Goal: Information Seeking & Learning: Learn about a topic

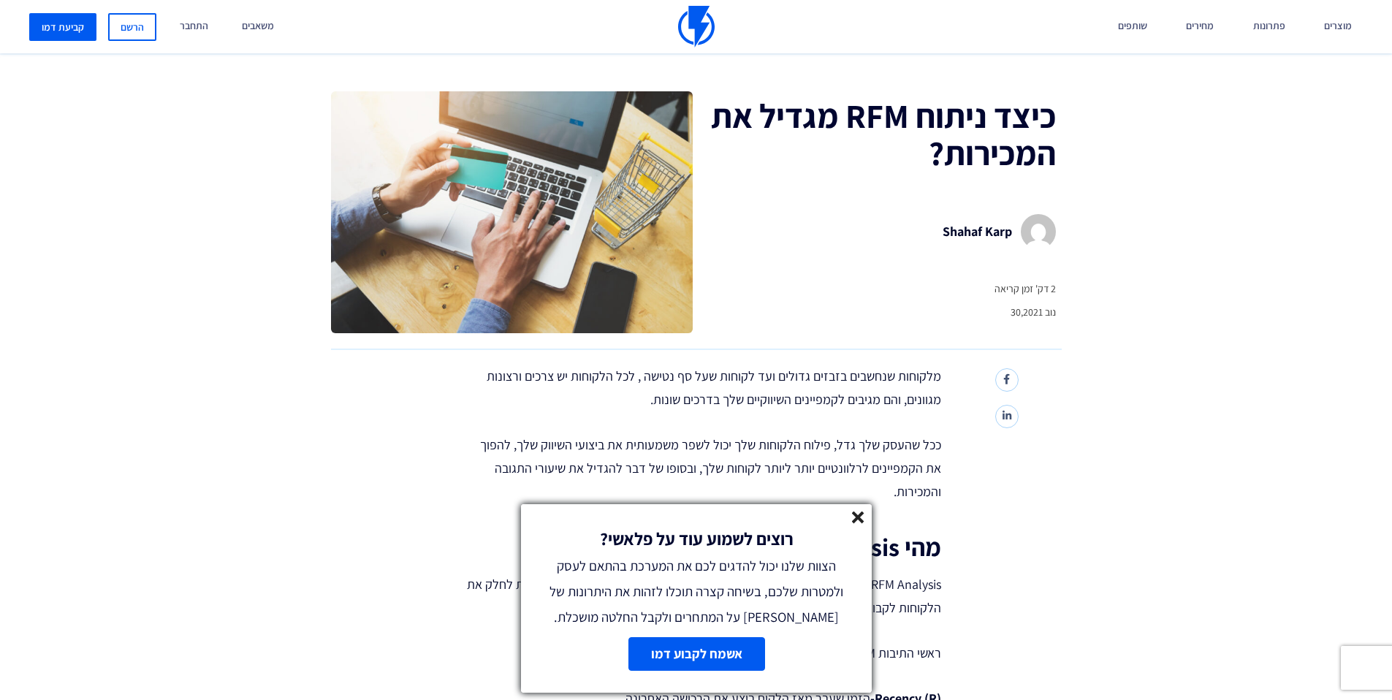
click at [688, 16] on img at bounding box center [696, 27] width 37 height 42
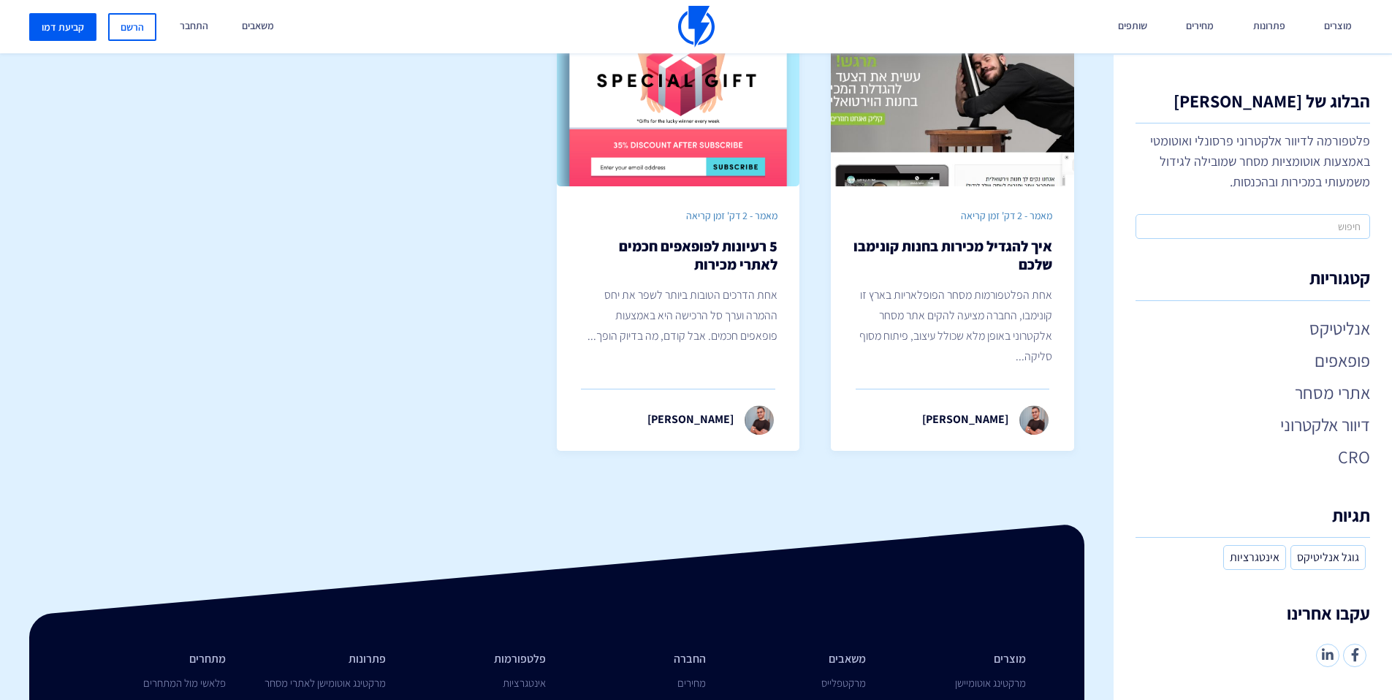
scroll to position [4696, 0]
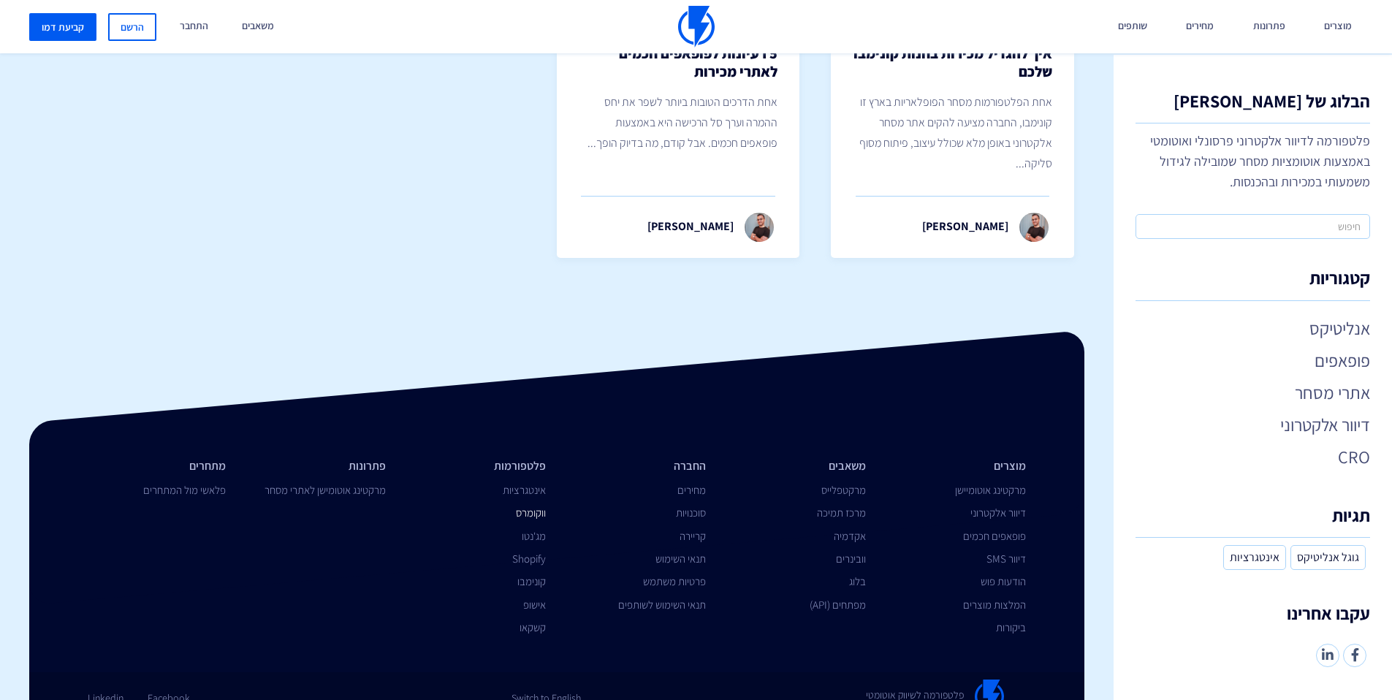
click at [532, 506] on link "ווקומרס" at bounding box center [531, 513] width 30 height 14
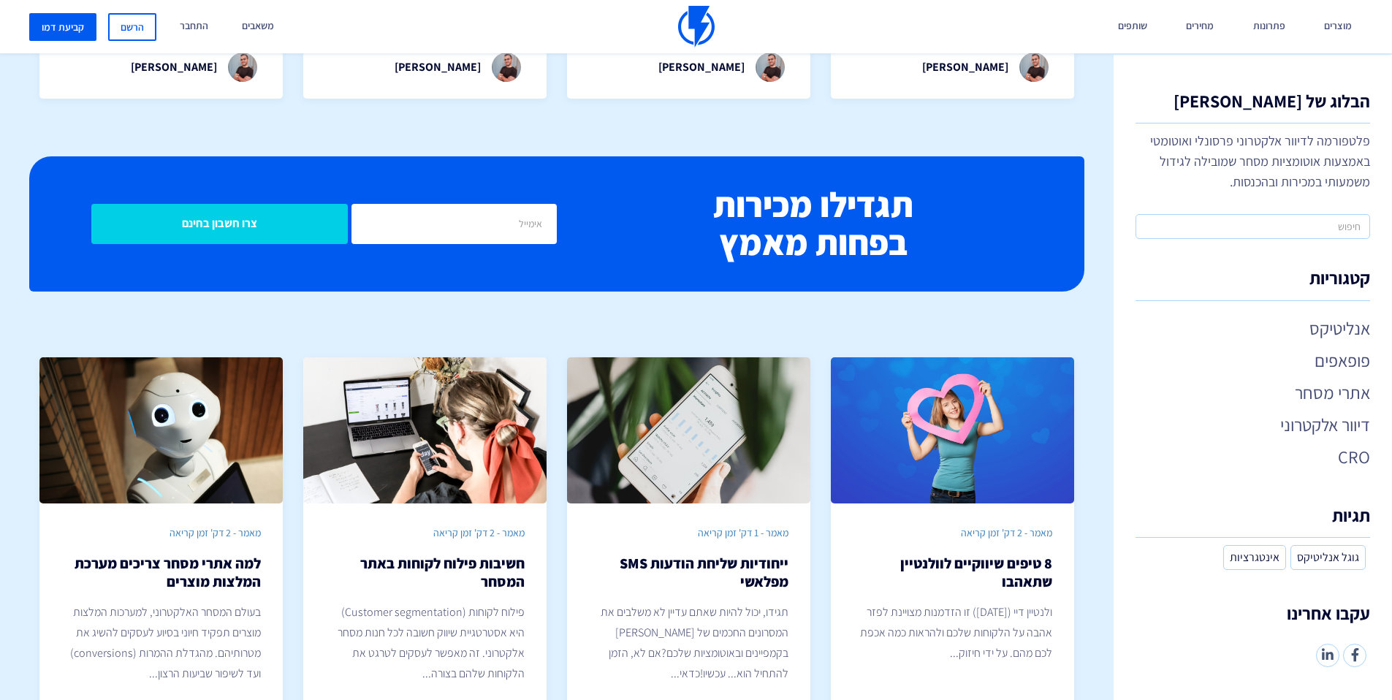
scroll to position [0, 0]
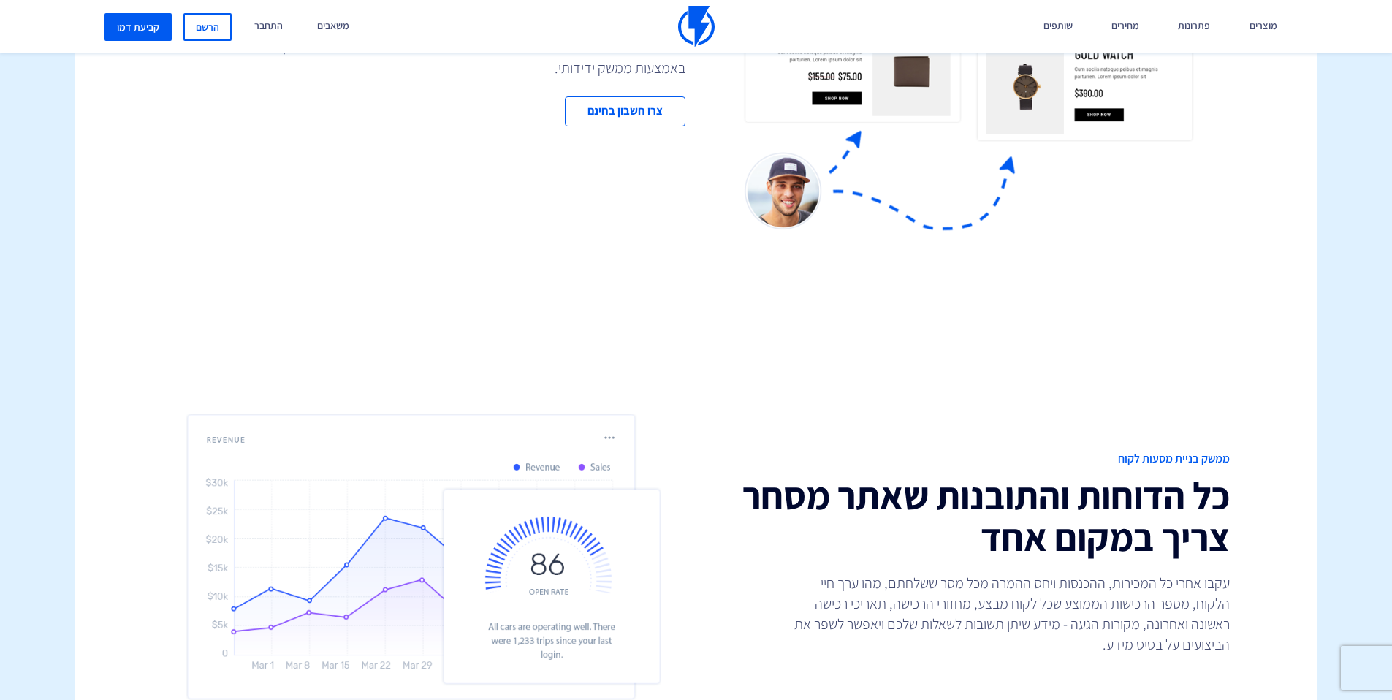
scroll to position [3712, 0]
drag, startPoint x: 465, startPoint y: 438, endPoint x: 471, endPoint y: 433, distance: 7.9
